Goal: Transaction & Acquisition: Purchase product/service

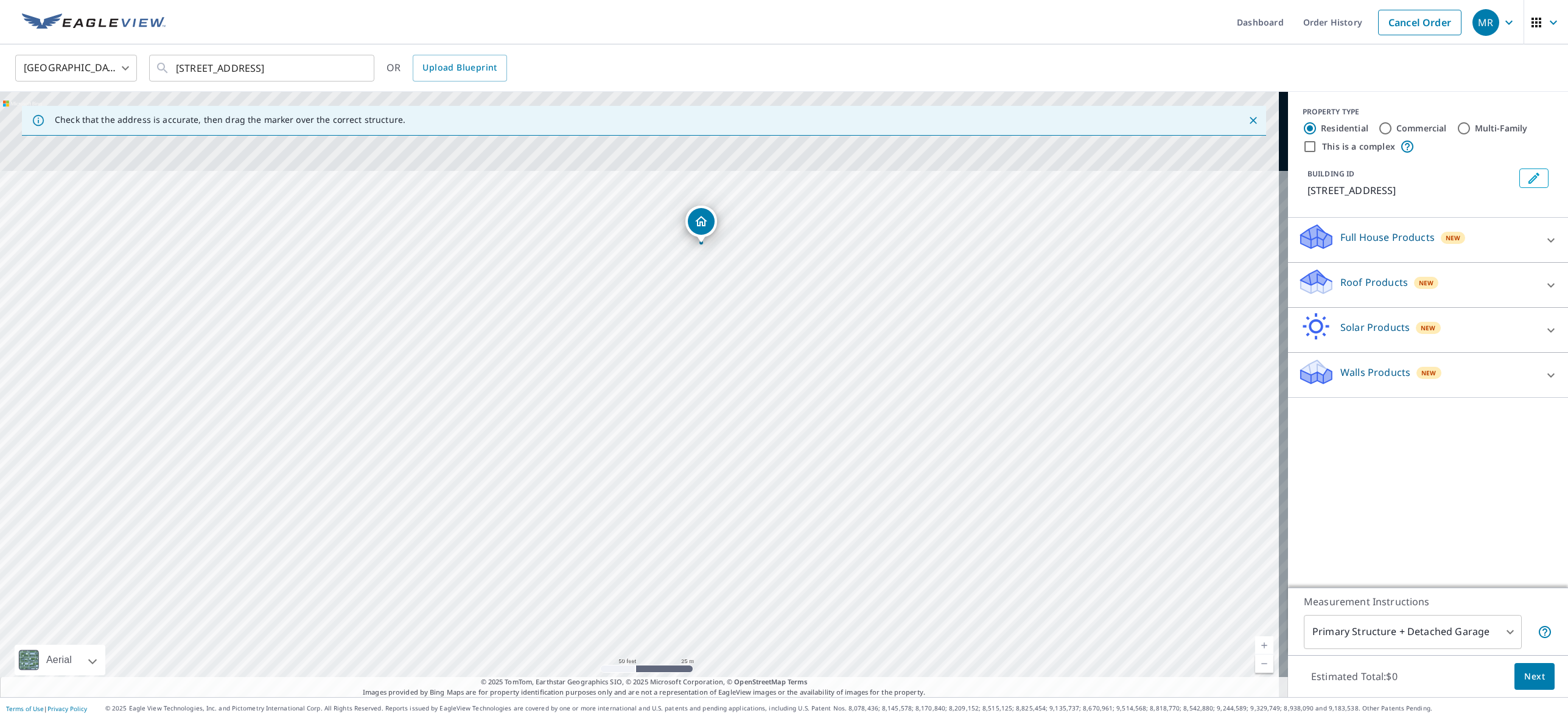
drag, startPoint x: 522, startPoint y: 407, endPoint x: 456, endPoint y: 692, distance: 292.5
click at [456, 692] on div "Check that the address is accurate, then drag the marker over the correct struc…" at bounding box center [643, 394] width 1288 height 606
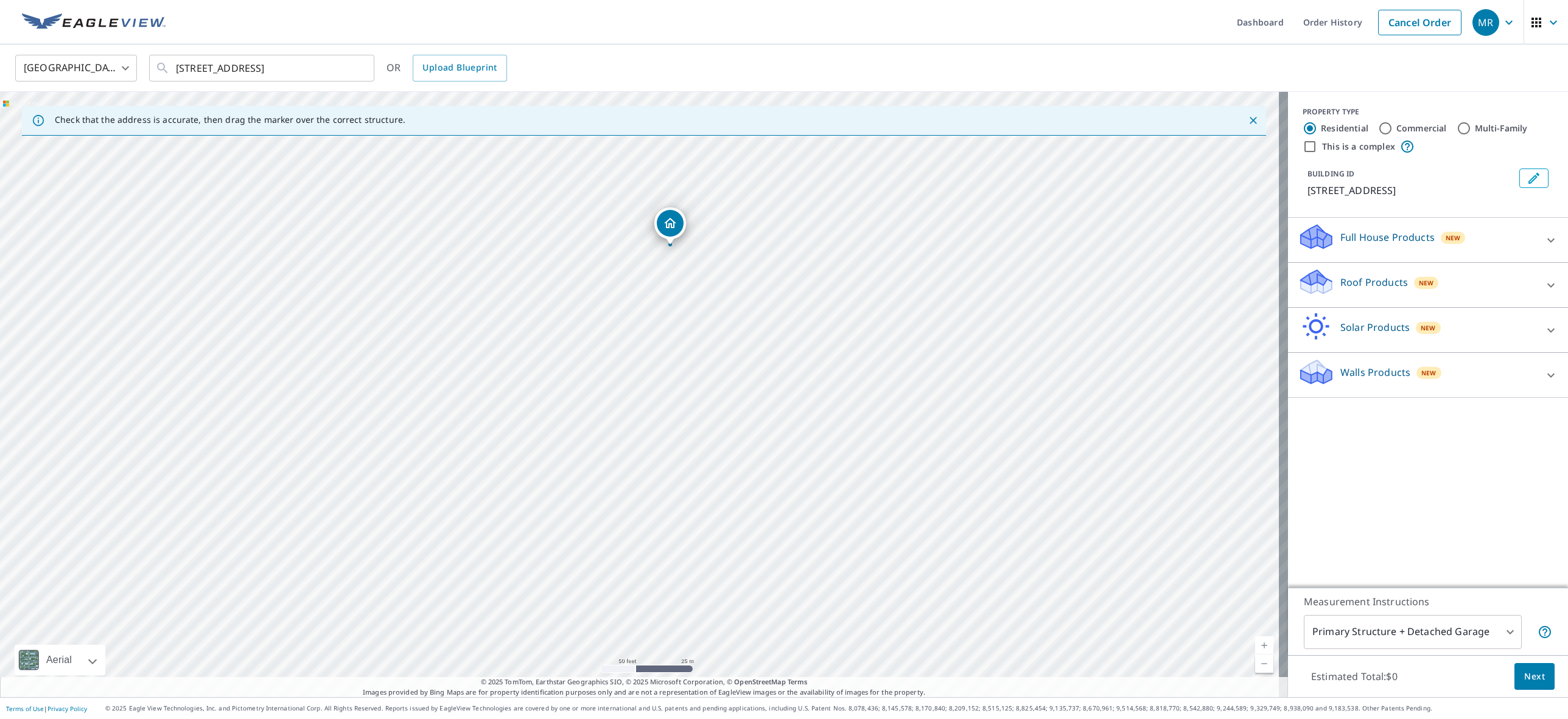
drag, startPoint x: 492, startPoint y: 303, endPoint x: 352, endPoint y: 807, distance: 523.1
click at [352, 719] on html "MR MR Dashboard Order History Cancel Order MR [GEOGRAPHIC_DATA] [GEOGRAPHIC_DAT…" at bounding box center [784, 360] width 1568 height 719
drag, startPoint x: 726, startPoint y: 164, endPoint x: 563, endPoint y: 772, distance: 629.5
click at [563, 719] on html "MR MR Dashboard Order History Cancel Order MR [GEOGRAPHIC_DATA] [GEOGRAPHIC_DAT…" at bounding box center [784, 360] width 1568 height 719
drag, startPoint x: 340, startPoint y: 247, endPoint x: 258, endPoint y: 801, distance: 560.0
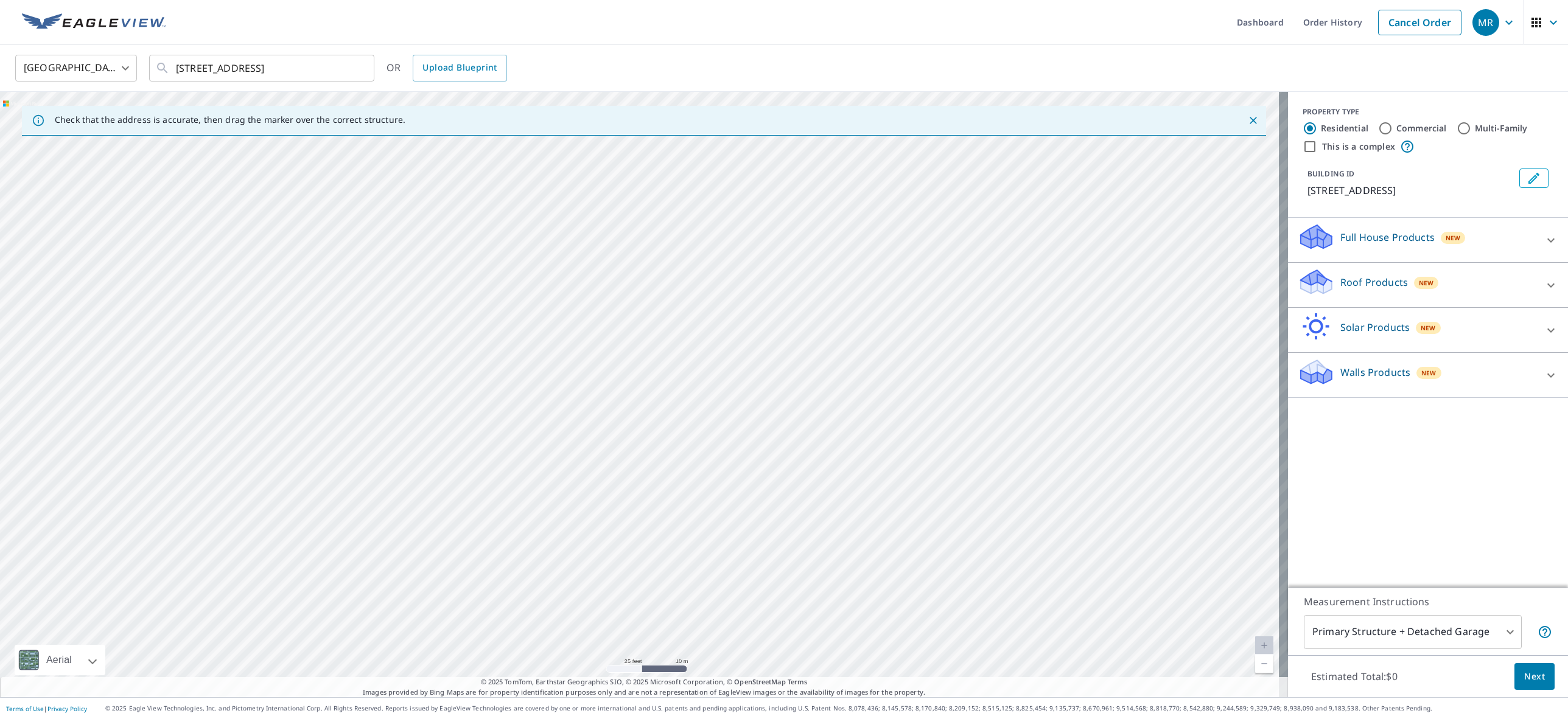
click at [258, 719] on html "MR MR Dashboard Order History Cancel Order MR [GEOGRAPHIC_DATA] [GEOGRAPHIC_DAT…" at bounding box center [784, 360] width 1568 height 719
click at [1356, 285] on p "Roof Products" at bounding box center [1373, 282] width 67 height 14
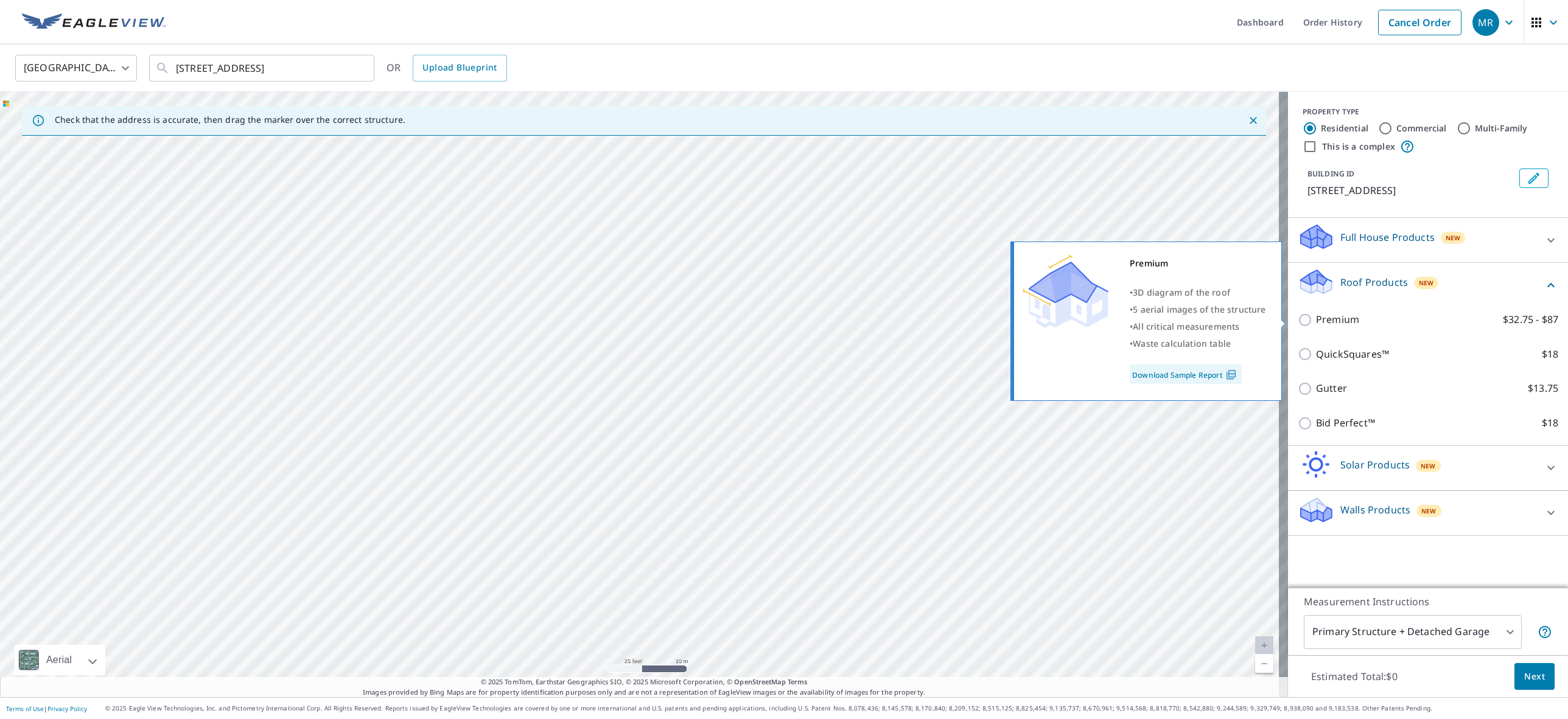
click at [1335, 322] on p "Premium" at bounding box center [1337, 320] width 43 height 15
click at [1316, 322] on input "Premium $32.75 - $87" at bounding box center [1306, 320] width 18 height 14
checkbox input "true"
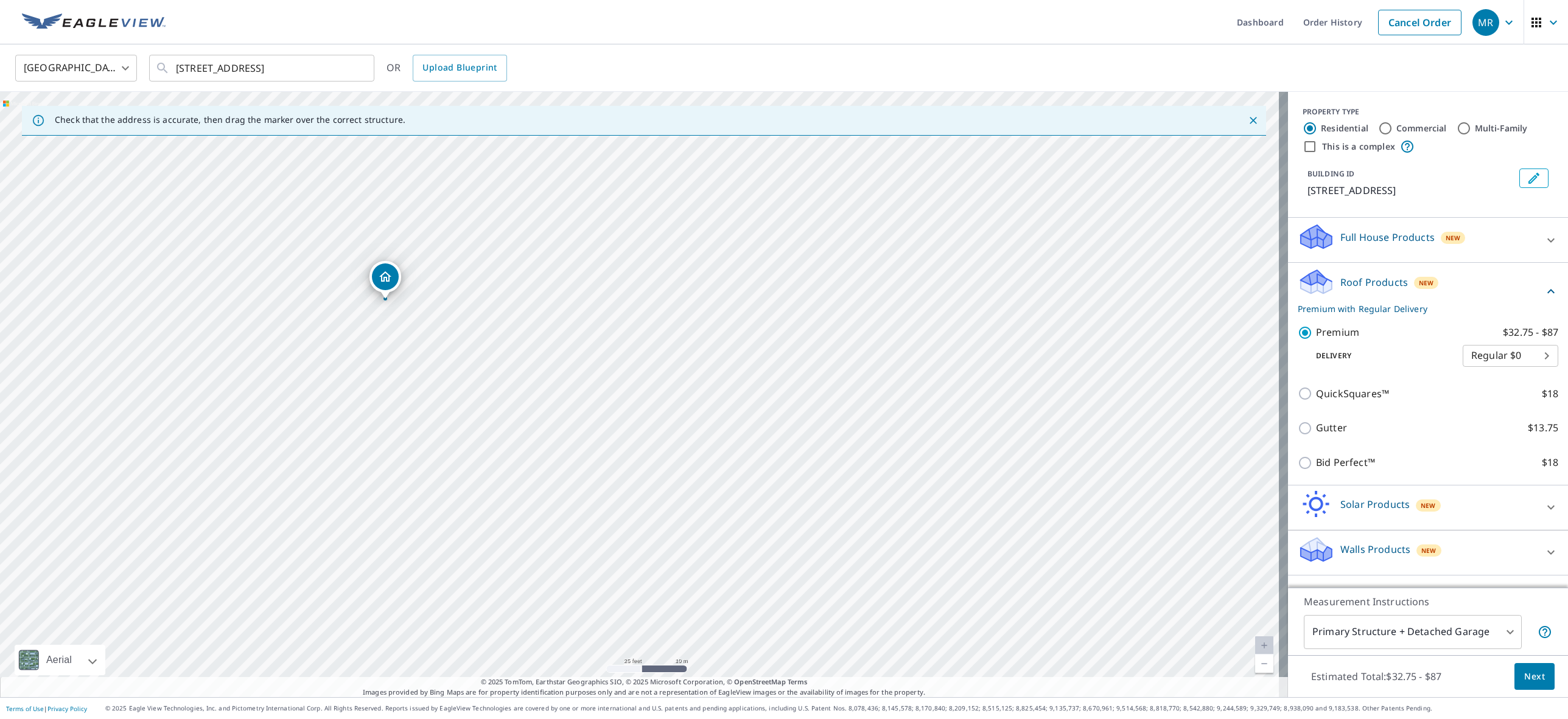
drag, startPoint x: 752, startPoint y: 291, endPoint x: 805, endPoint y: 303, distance: 54.3
click at [805, 303] on div "[STREET_ADDRESS]" at bounding box center [643, 394] width 1288 height 606
drag, startPoint x: 395, startPoint y: 280, endPoint x: 413, endPoint y: 282, distance: 18.1
drag, startPoint x: 642, startPoint y: 371, endPoint x: 634, endPoint y: 378, distance: 10.6
click at [1526, 672] on span "Next" at bounding box center [1534, 677] width 20 height 15
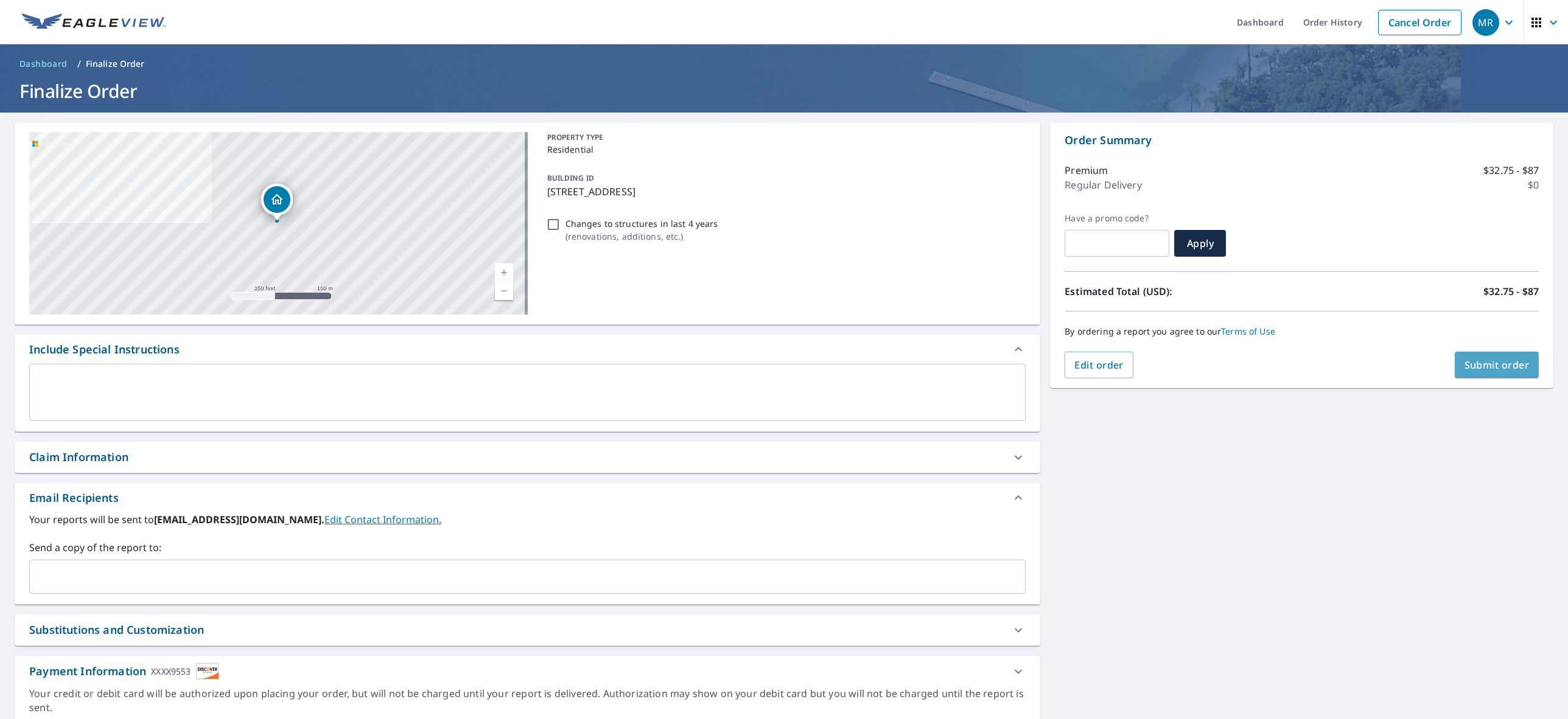
click at [1497, 364] on span "Submit order" at bounding box center [1497, 365] width 65 height 14
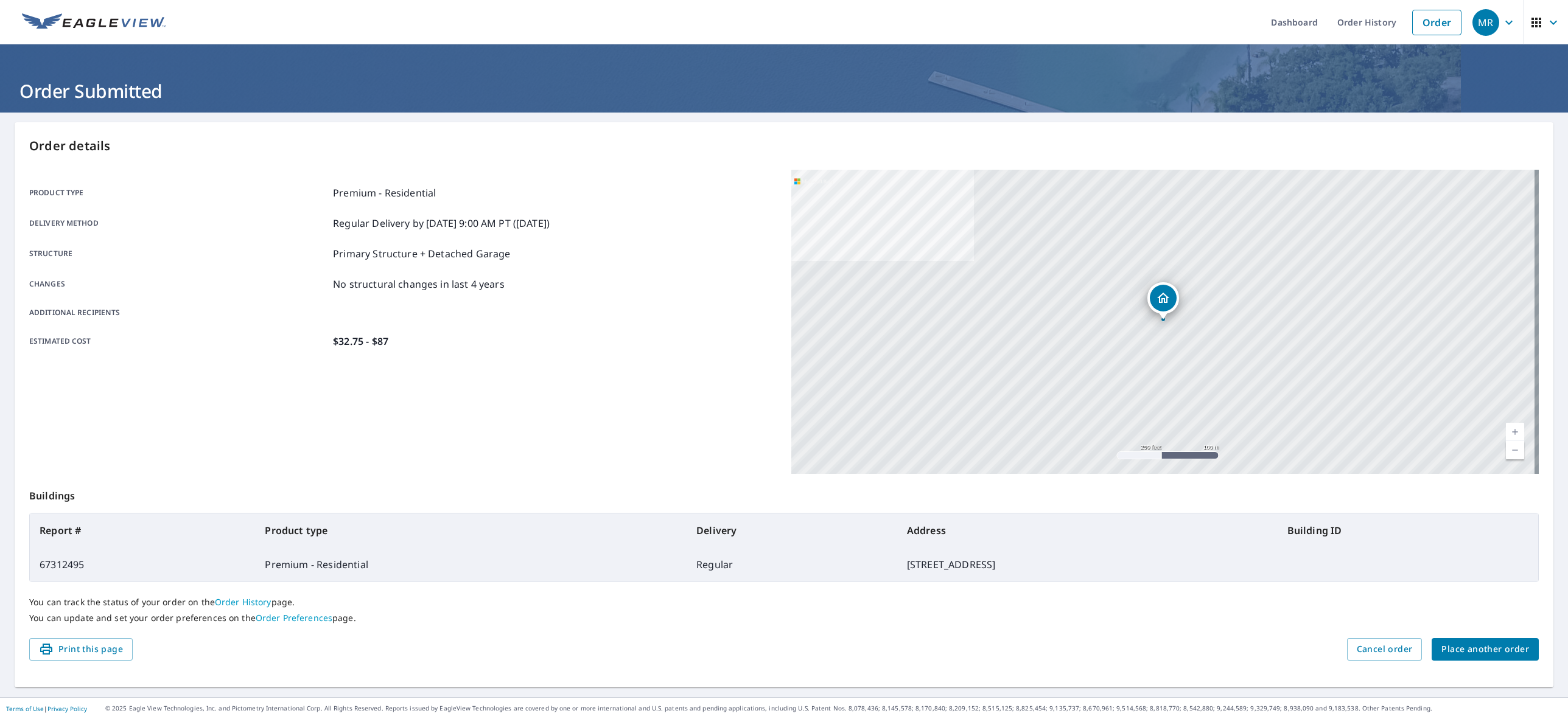
click at [1457, 648] on span "Place another order" at bounding box center [1485, 650] width 88 height 15
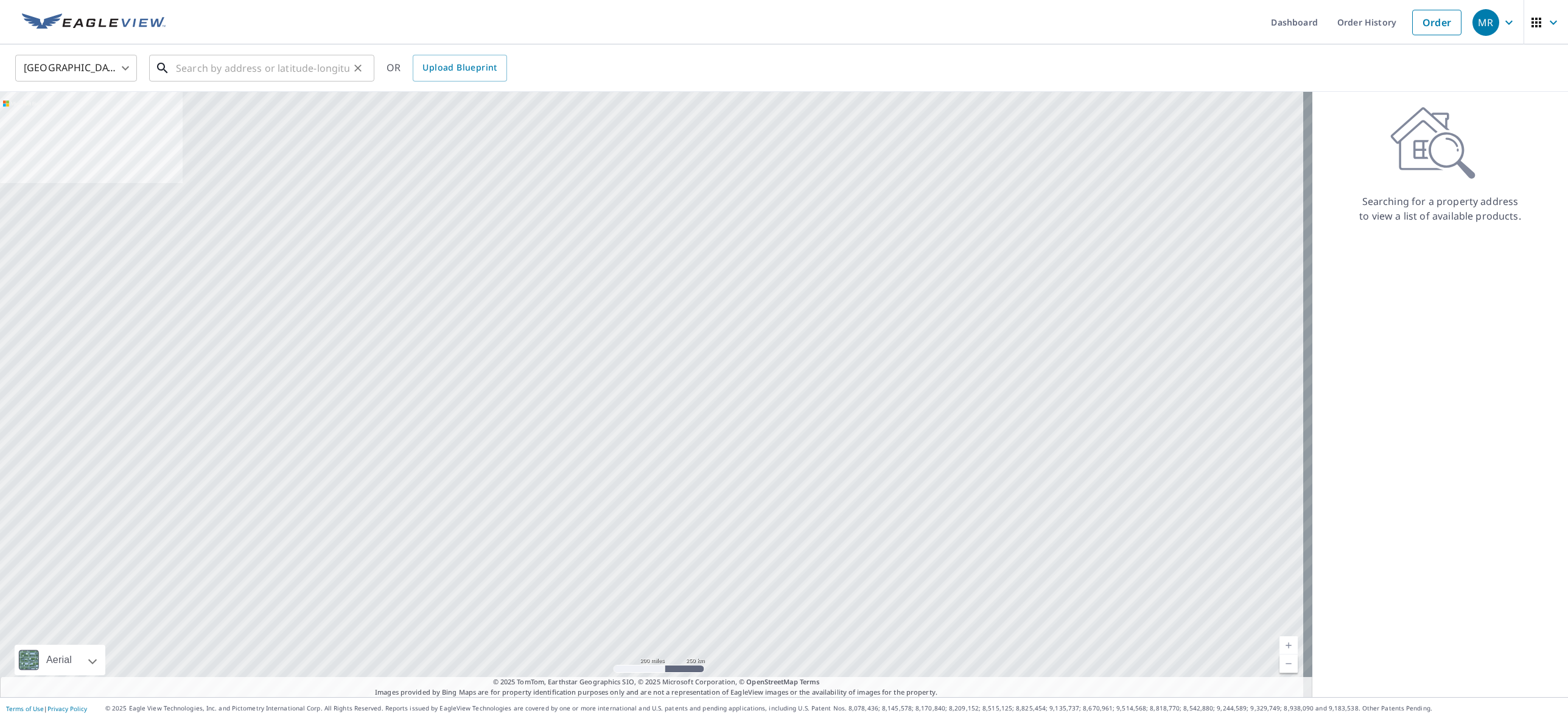
click at [201, 66] on input "text" at bounding box center [263, 68] width 173 height 34
click at [178, 113] on p "[GEOGRAPHIC_DATA]" at bounding box center [269, 116] width 191 height 12
type input "[STREET_ADDRESS]"
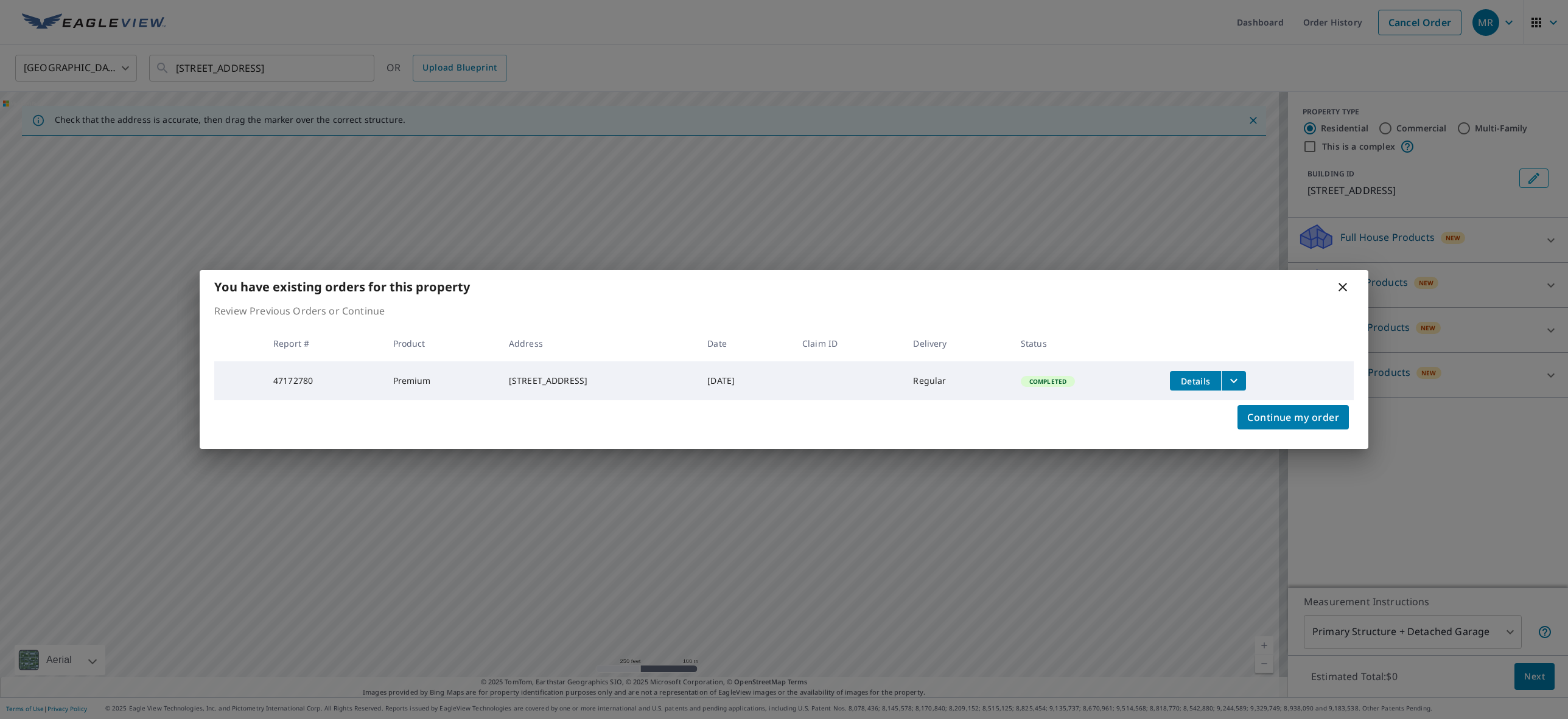
click at [1241, 381] on icon "filesDropdownBtn-47172780" at bounding box center [1233, 381] width 14 height 14
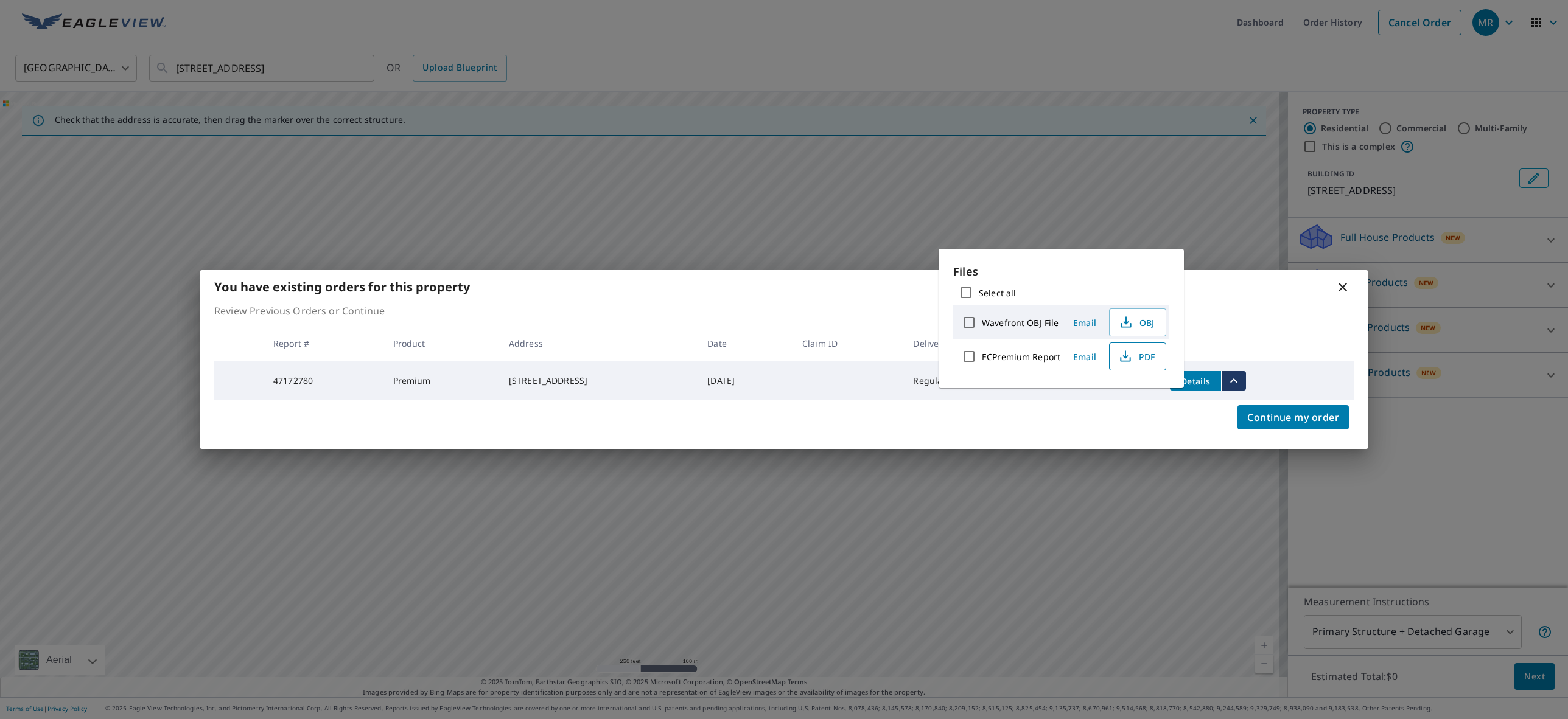
click at [1135, 358] on span "PDF" at bounding box center [1136, 356] width 39 height 14
